Goal: Check status: Check status

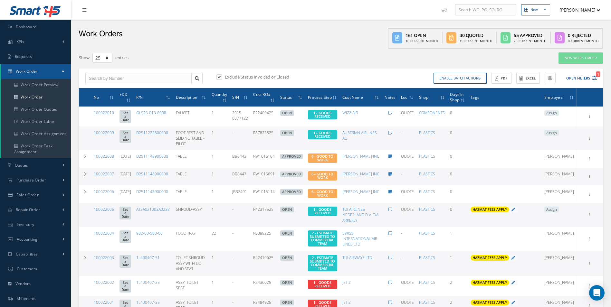
select select "25"
click at [593, 74] on button "Open Filters 1" at bounding box center [579, 78] width 36 height 11
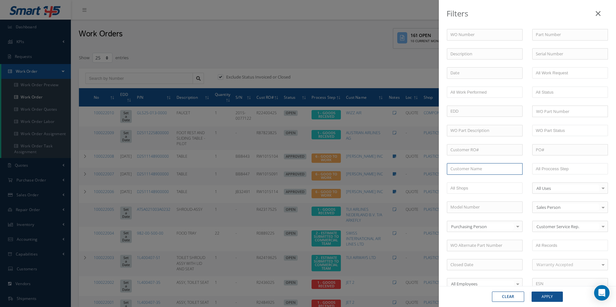
click at [488, 172] on input "text" at bounding box center [485, 169] width 76 height 12
type input "TU"
click at [251, 25] on div "Filters WO Number Part Number Description Serial Number - BER CERTIFICATION FIL…" at bounding box center [308, 153] width 616 height 307
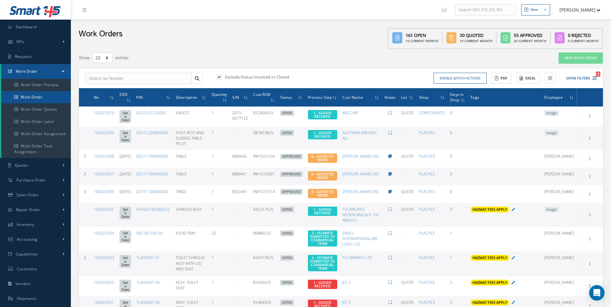
click at [33, 97] on link "Work Order" at bounding box center [36, 97] width 70 height 12
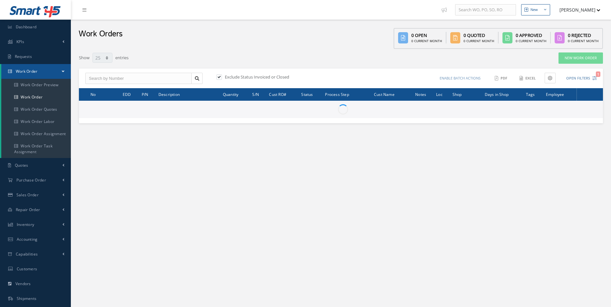
select select "25"
type input "All Work Request"
type input "All Work Performed"
type input "All Status"
type input "WO Part Status"
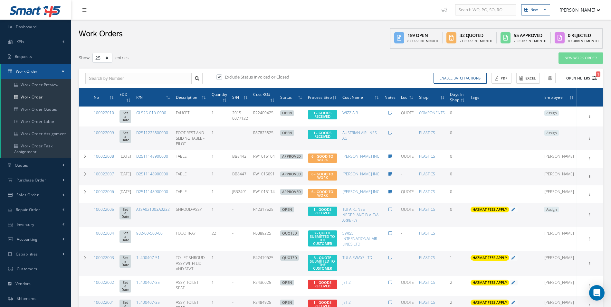
click at [594, 79] on icon "1" at bounding box center [595, 78] width 5 height 5
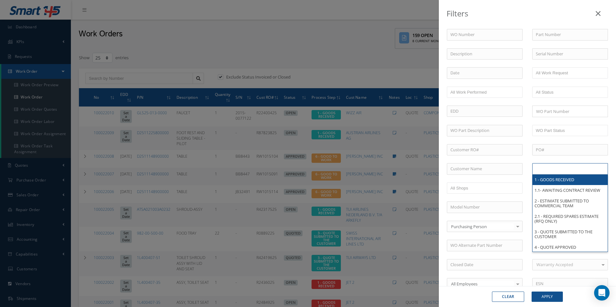
click at [558, 170] on input "text" at bounding box center [556, 169] width 41 height 8
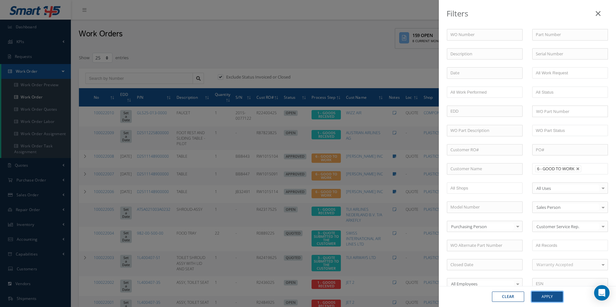
click at [552, 299] on button "Apply" at bounding box center [547, 297] width 31 height 10
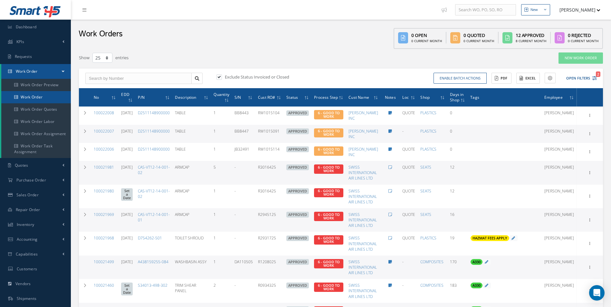
click at [45, 101] on link "Work Order" at bounding box center [36, 97] width 70 height 12
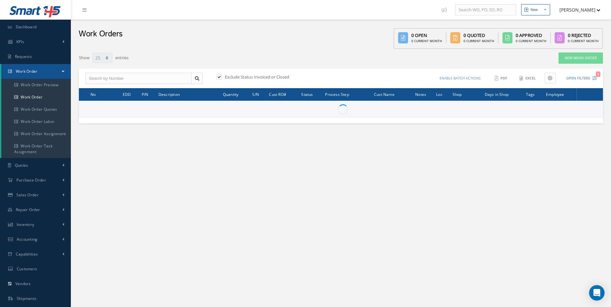
select select "25"
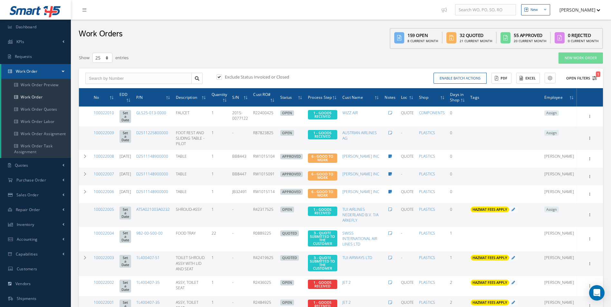
click at [595, 79] on icon "1" at bounding box center [595, 78] width 5 height 5
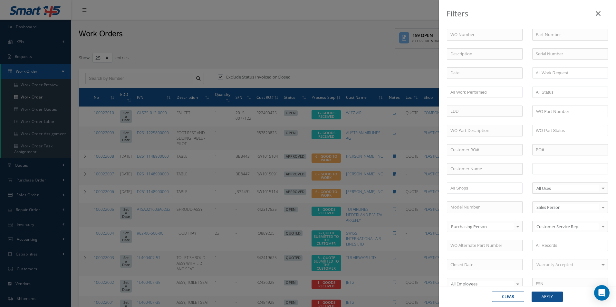
click at [566, 169] on input "text" at bounding box center [556, 169] width 41 height 8
click at [552, 296] on button "Apply" at bounding box center [547, 297] width 31 height 10
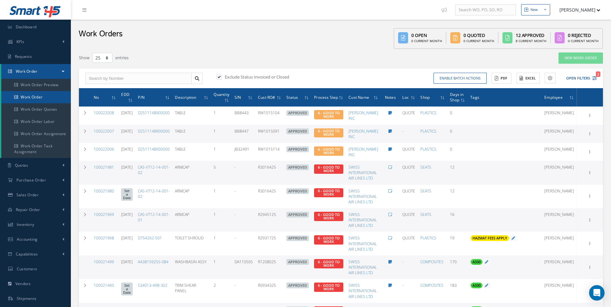
click at [33, 97] on link "Work Order" at bounding box center [36, 97] width 70 height 12
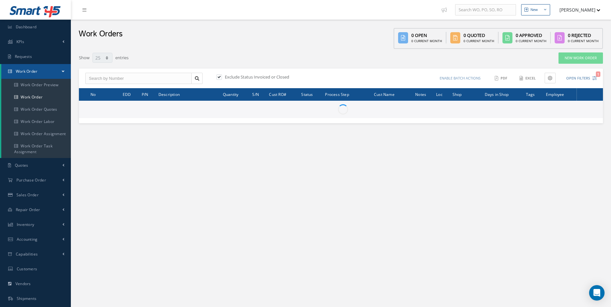
select select "25"
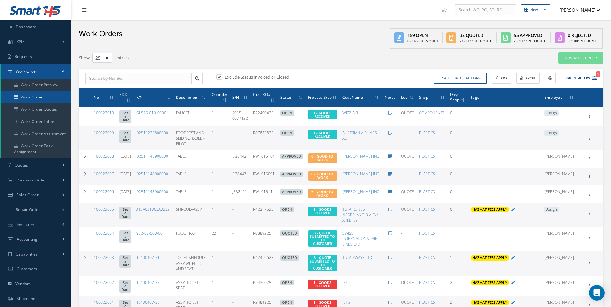
click at [33, 92] on link "Work Order" at bounding box center [36, 97] width 70 height 12
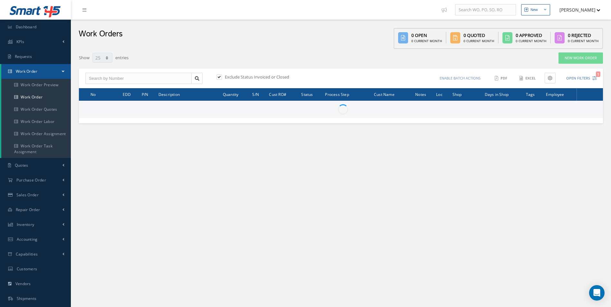
select select "25"
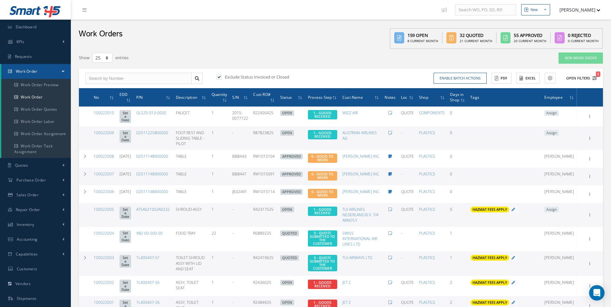
click at [593, 79] on icon "1" at bounding box center [595, 78] width 5 height 5
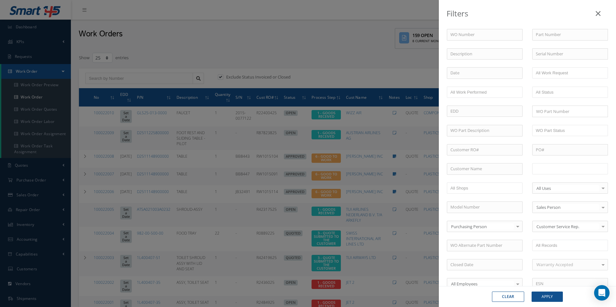
click at [580, 168] on ul at bounding box center [570, 168] width 76 height 11
click at [551, 300] on button "Apply" at bounding box center [547, 297] width 31 height 10
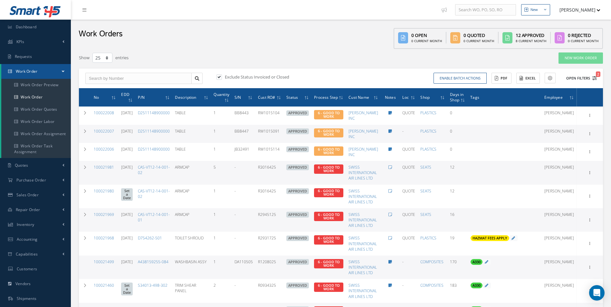
click at [596, 78] on icon "2" at bounding box center [595, 78] width 5 height 5
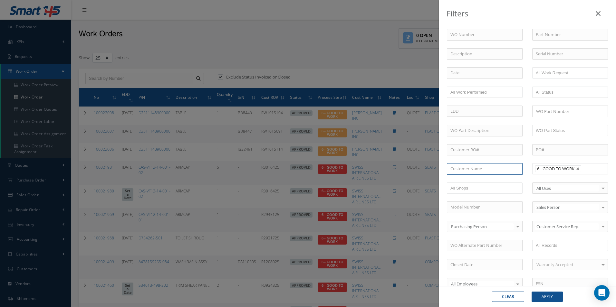
click at [470, 166] on input "text" at bounding box center [485, 169] width 76 height 12
type input "TU"
click at [576, 169] on link at bounding box center [578, 169] width 4 height 4
type input "All Proccess Step"
type input "TU"
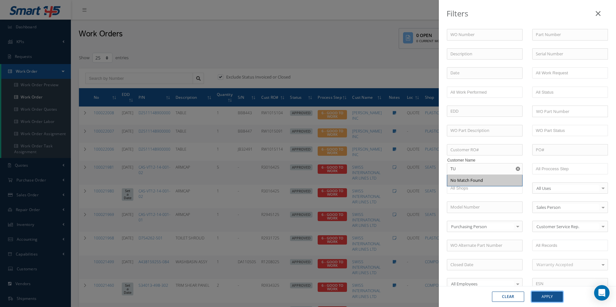
click at [553, 295] on button "Apply" at bounding box center [547, 297] width 31 height 10
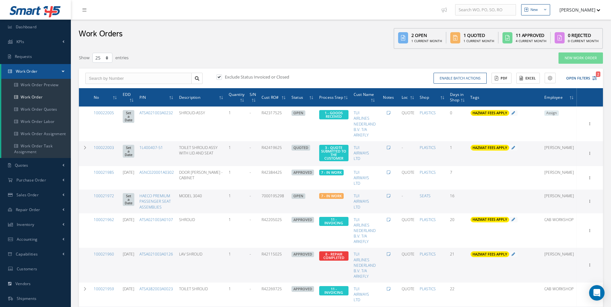
click at [598, 80] on div "Enable batch actions Update Work Orders Close Work Orders ACTIONS Receive Payme…" at bounding box center [470, 78] width 258 height 11
click at [592, 79] on button "Open Filters 2" at bounding box center [579, 78] width 36 height 11
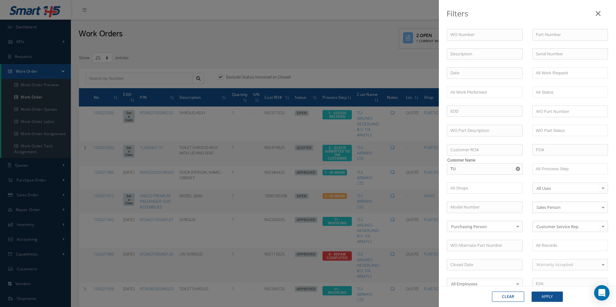
click at [519, 166] on button "button" at bounding box center [519, 169] width 8 height 12
click at [502, 170] on input "text" at bounding box center [485, 169] width 76 height 12
click at [491, 184] on div "TURKISH AIRLINES TECHNIC INC" at bounding box center [484, 181] width 69 height 6
type input "TURKISH AIRLINES TECHNIC INC"
click at [545, 294] on button "Apply" at bounding box center [547, 297] width 31 height 10
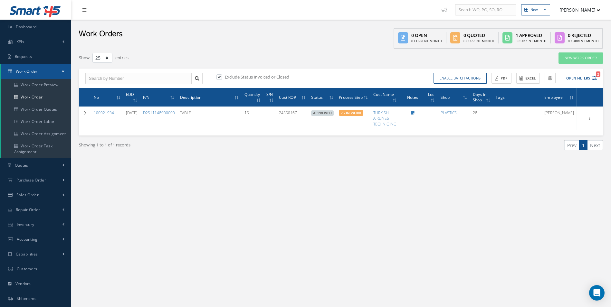
click at [492, 263] on div "New New Work Order New Purchase Order New Customer Quote New Sales Order New Re…" at bounding box center [341, 183] width 540 height 366
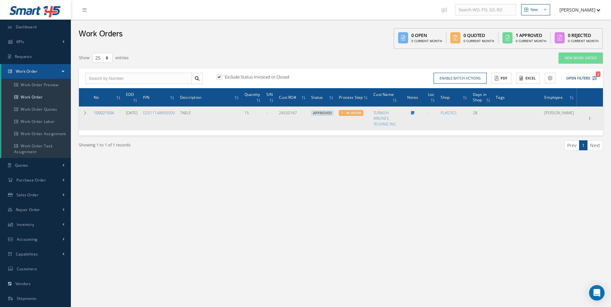
click at [104, 111] on link "100021934" at bounding box center [104, 112] width 20 height 5
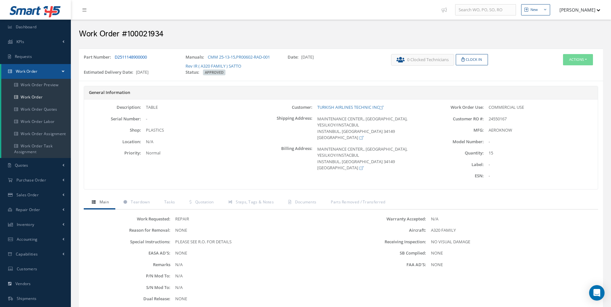
drag, startPoint x: 154, startPoint y: 56, endPoint x: 116, endPoint y: 55, distance: 37.4
click at [116, 55] on div "Part Number: D2511148900000" at bounding box center [130, 61] width 102 height 15
copy link "D2511148900000"
click at [155, 55] on div "Part Number: D2511148900000" at bounding box center [130, 61] width 102 height 15
drag, startPoint x: 155, startPoint y: 55, endPoint x: 120, endPoint y: 55, distance: 35.1
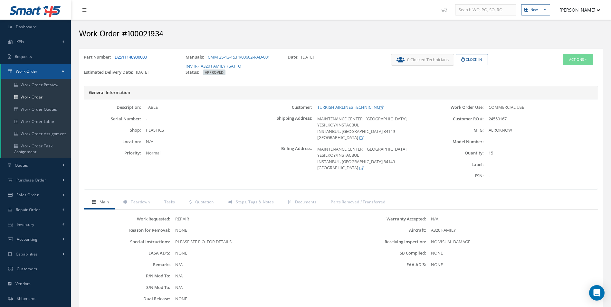
click at [120, 55] on div "Part Number: D2511148900000" at bounding box center [130, 61] width 102 height 15
drag, startPoint x: 191, startPoint y: 207, endPoint x: 203, endPoint y: 206, distance: 11.3
click at [191, 207] on link "Quotation" at bounding box center [200, 203] width 39 height 14
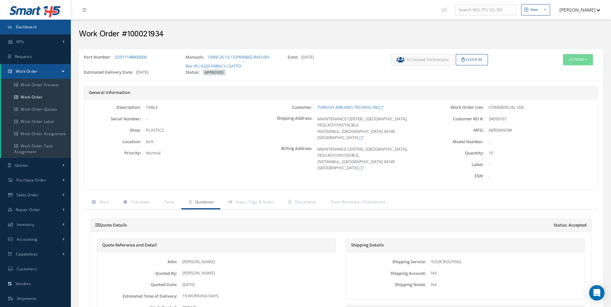
click at [37, 27] on link "Dashboard" at bounding box center [35, 27] width 71 height 15
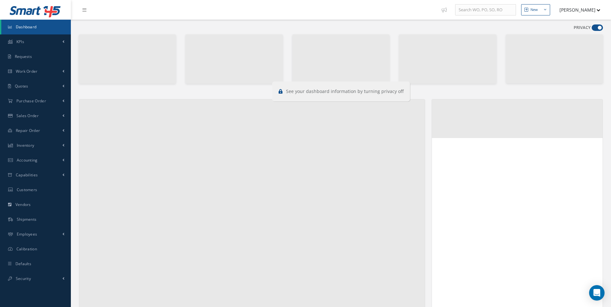
click at [598, 28] on span at bounding box center [597, 27] width 11 height 6
click at [592, 29] on input "checkbox" at bounding box center [592, 29] width 0 height 0
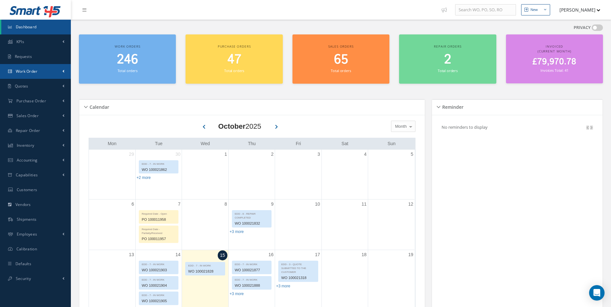
click at [39, 72] on link "Work Order" at bounding box center [35, 71] width 71 height 15
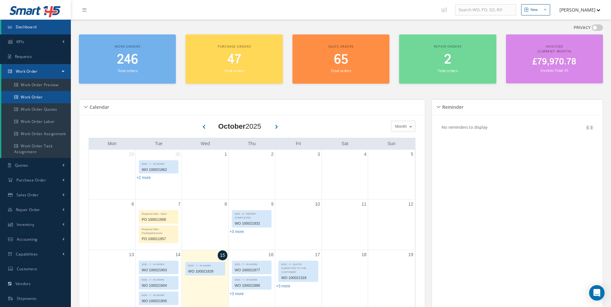
click at [36, 98] on link "Work Order" at bounding box center [36, 97] width 70 height 12
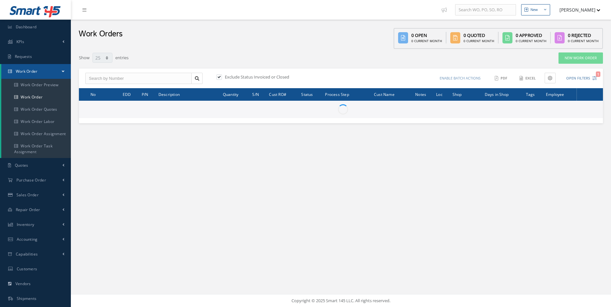
select select "25"
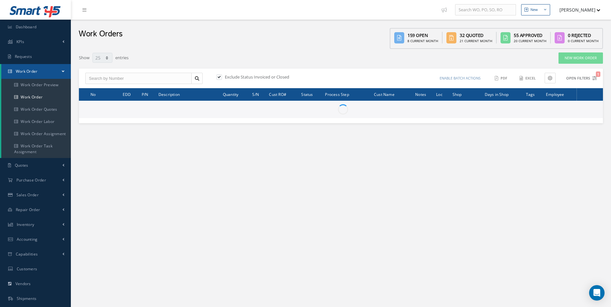
type input "All Work Request"
type input "All Work Performed"
type input "All Status"
type input "WO Part Status"
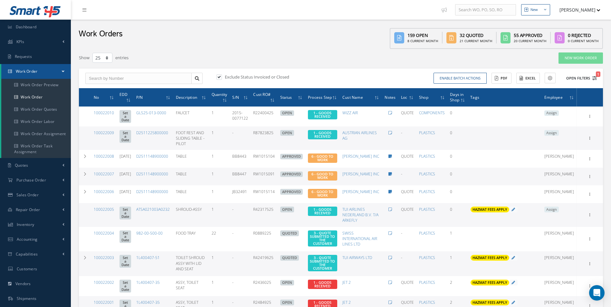
click at [592, 82] on button "Open Filters 1" at bounding box center [579, 78] width 36 height 11
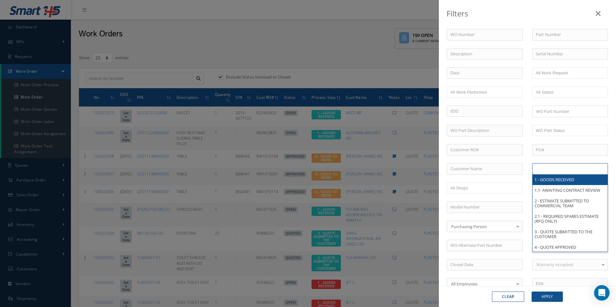
click at [573, 169] on input "text" at bounding box center [556, 169] width 41 height 8
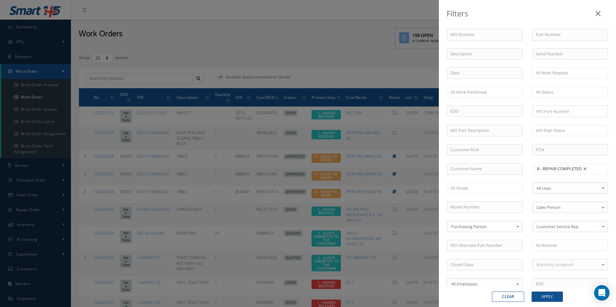
click at [593, 168] on input "text" at bounding box center [595, 169] width 8 height 8
click at [572, 187] on ul "8 - REPAIR COMPLETED 9 - FINAL DOCUMENTATION" at bounding box center [570, 177] width 76 height 29
click at [578, 190] on input "text" at bounding box center [577, 186] width 8 height 8
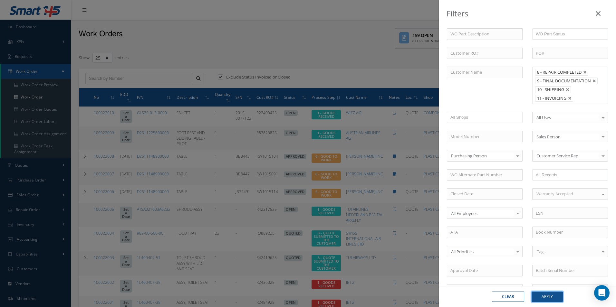
click at [553, 302] on button "Apply" at bounding box center [547, 297] width 31 height 10
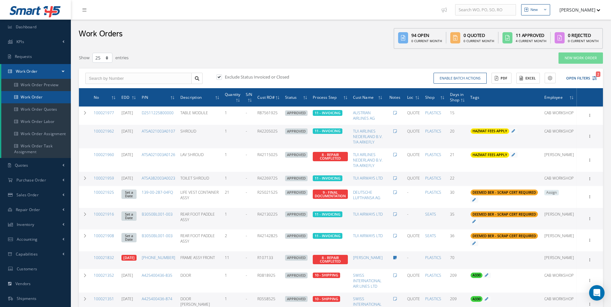
click at [32, 101] on link "Work Order" at bounding box center [36, 97] width 70 height 12
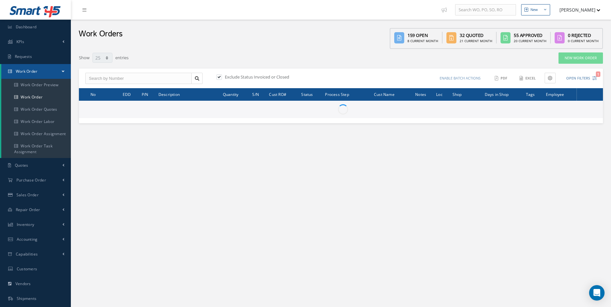
select select "25"
